Goal: Transaction & Acquisition: Book appointment/travel/reservation

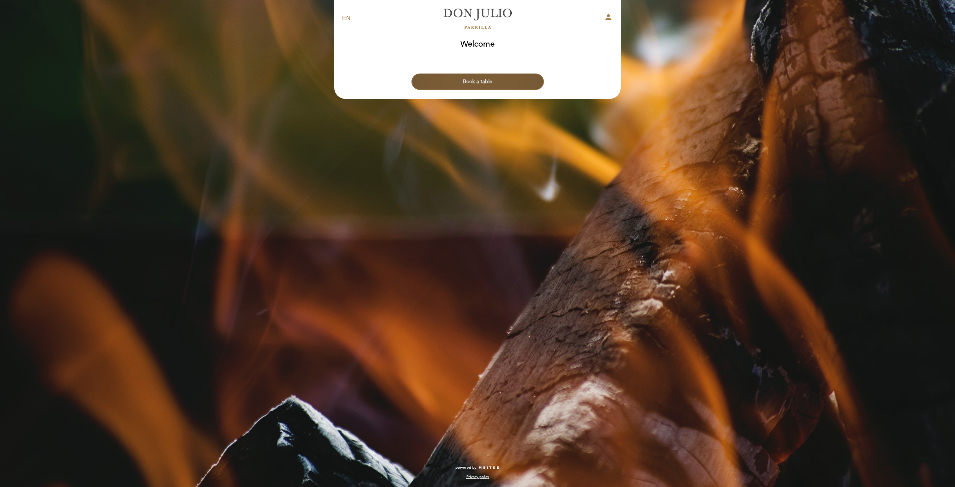
click at [480, 79] on button "Book a table" at bounding box center [477, 81] width 132 height 16
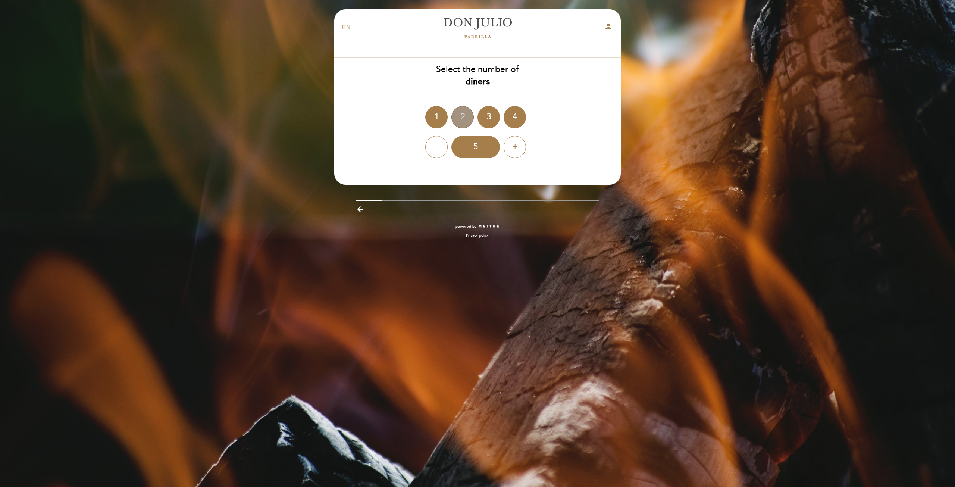
click at [465, 114] on div "2" at bounding box center [462, 117] width 22 height 22
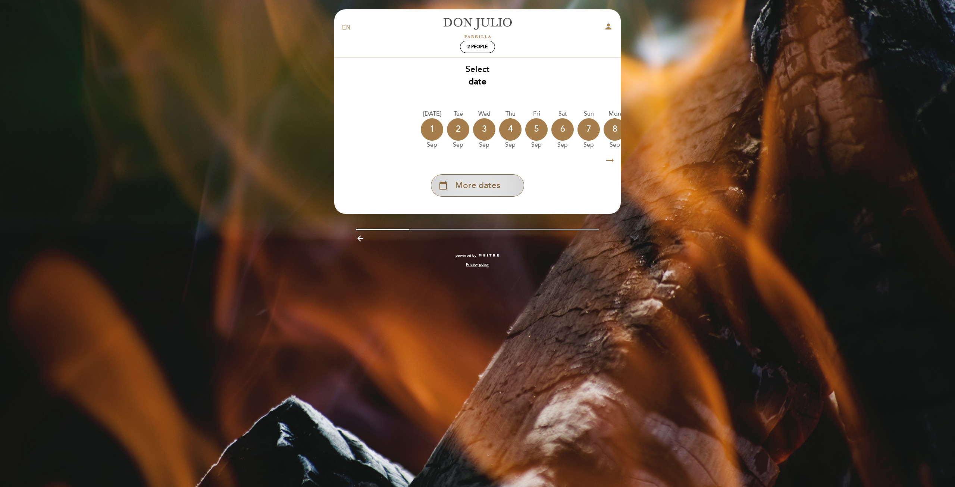
click at [484, 182] on span "More dates" at bounding box center [477, 185] width 45 height 12
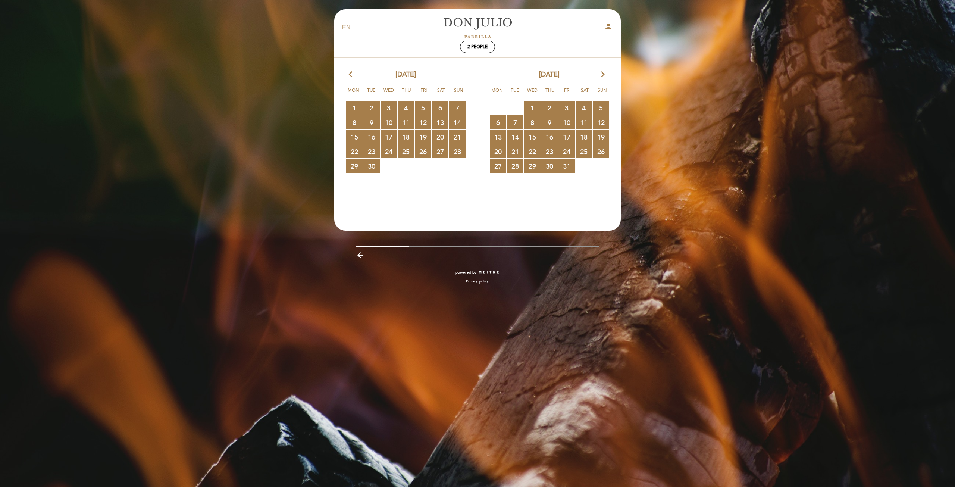
click at [604, 74] on icon "arrow_forward_ios" at bounding box center [602, 75] width 7 height 10
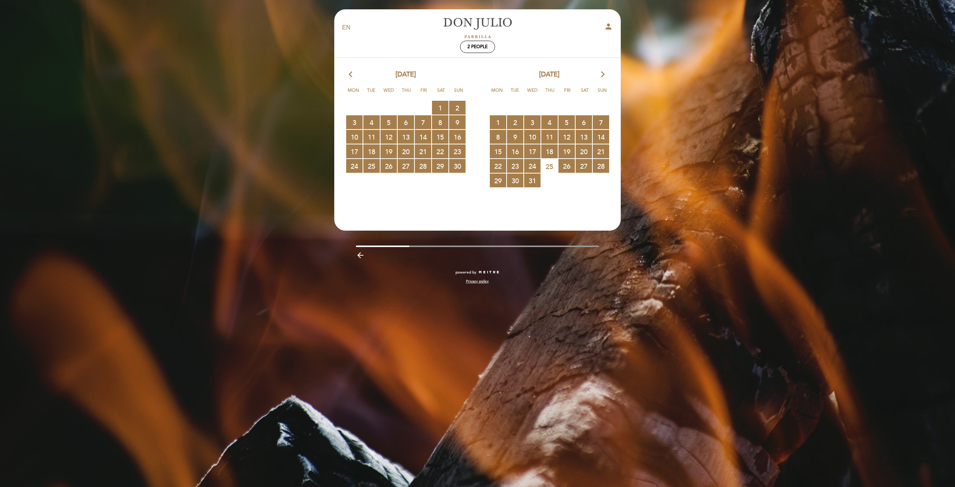
click at [604, 74] on icon "arrow_forward_ios" at bounding box center [602, 75] width 7 height 10
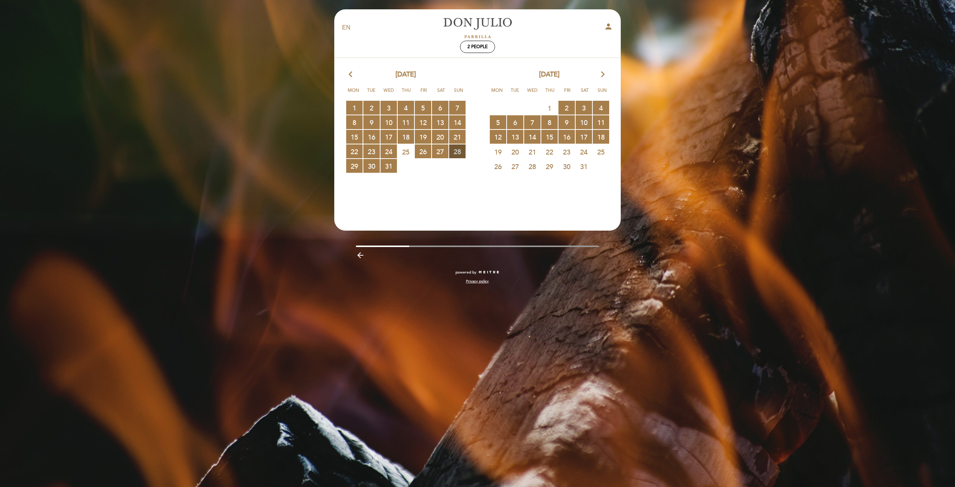
click at [455, 150] on span "28 RESERVATIONS AVAILABLE" at bounding box center [457, 151] width 16 height 14
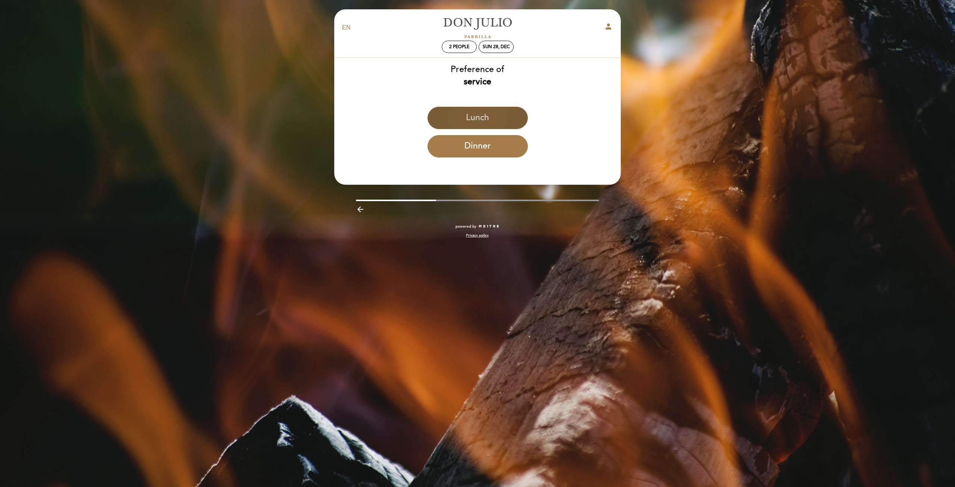
click at [460, 119] on button "Lunch" at bounding box center [477, 118] width 100 height 22
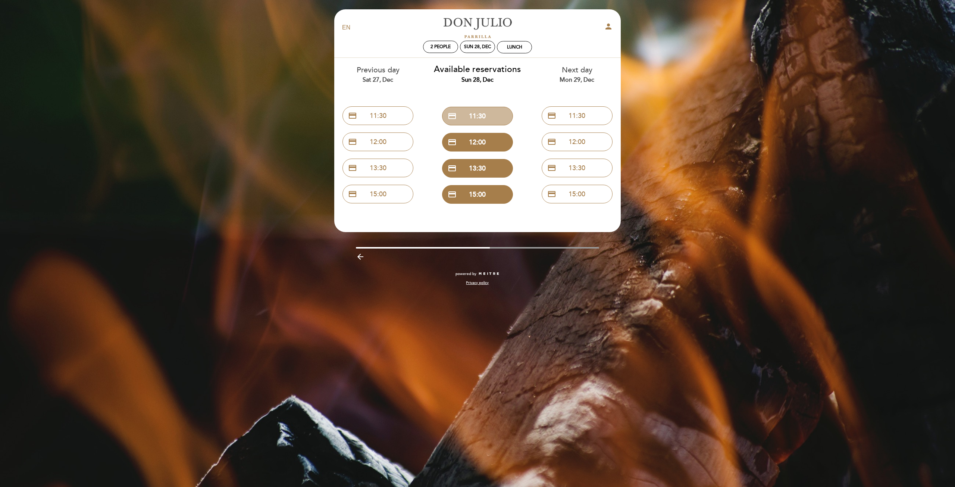
click at [460, 119] on button "credit_card 11:30" at bounding box center [477, 116] width 71 height 19
